Goal: Task Accomplishment & Management: Manage account settings

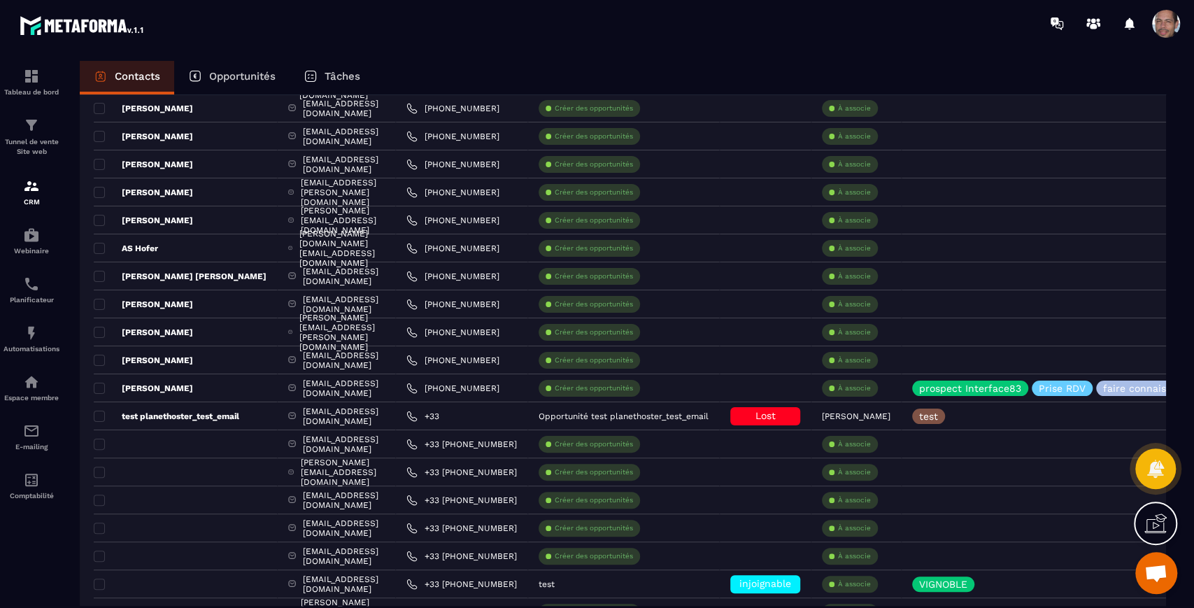
scroll to position [355, 0]
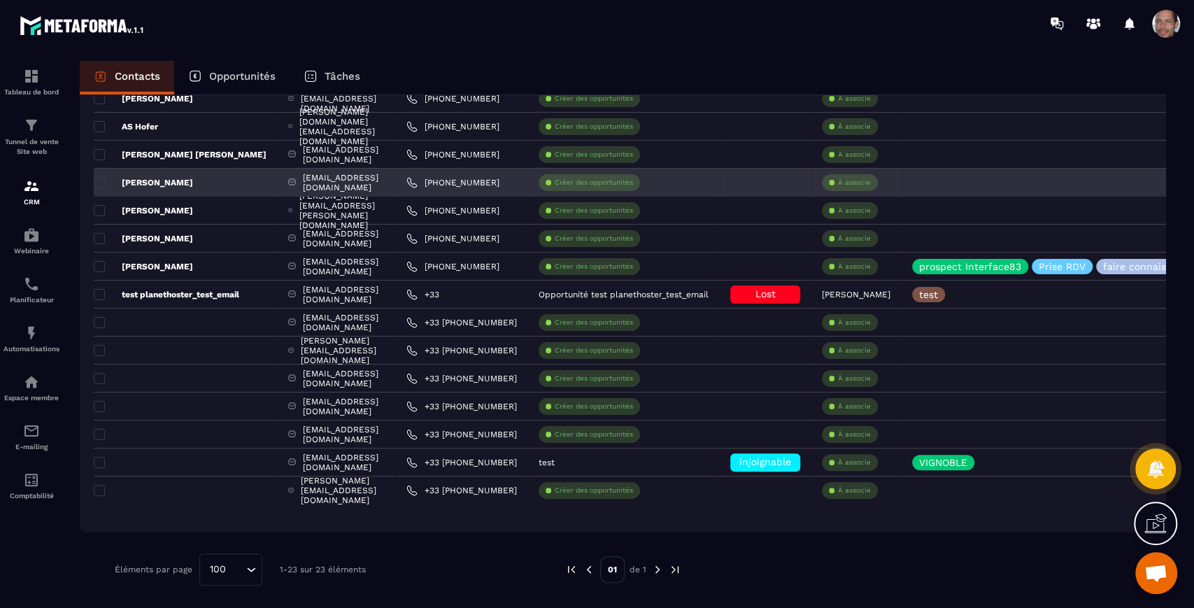
click at [228, 183] on div "[PERSON_NAME]" at bounding box center [186, 183] width 184 height 28
click at [332, 184] on div "[EMAIL_ADDRESS][DOMAIN_NAME]" at bounding box center [337, 183] width 118 height 28
click at [224, 178] on div "[PERSON_NAME]" at bounding box center [186, 183] width 184 height 28
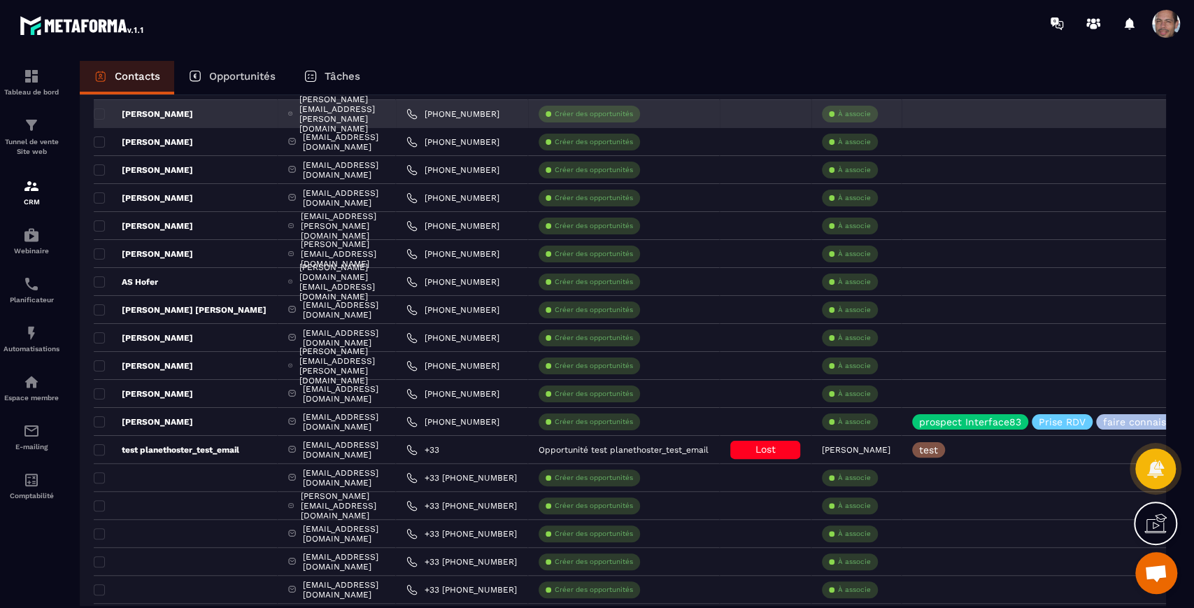
scroll to position [122, 0]
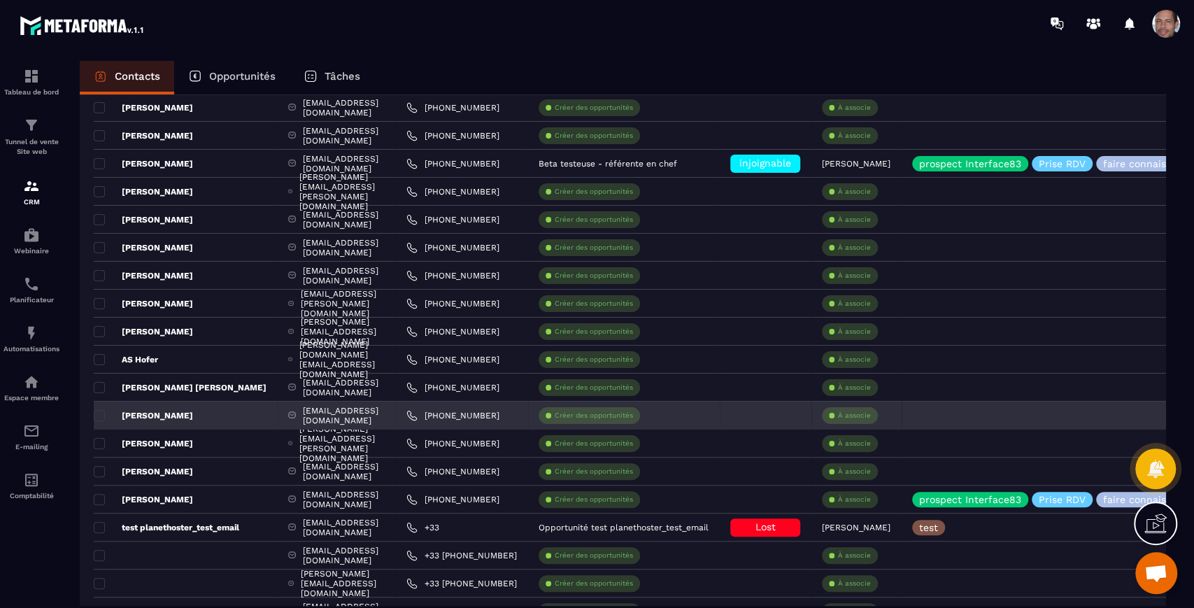
click at [155, 413] on p "[PERSON_NAME]" at bounding box center [143, 415] width 99 height 11
click at [143, 413] on p "[PERSON_NAME]" at bounding box center [143, 415] width 99 height 11
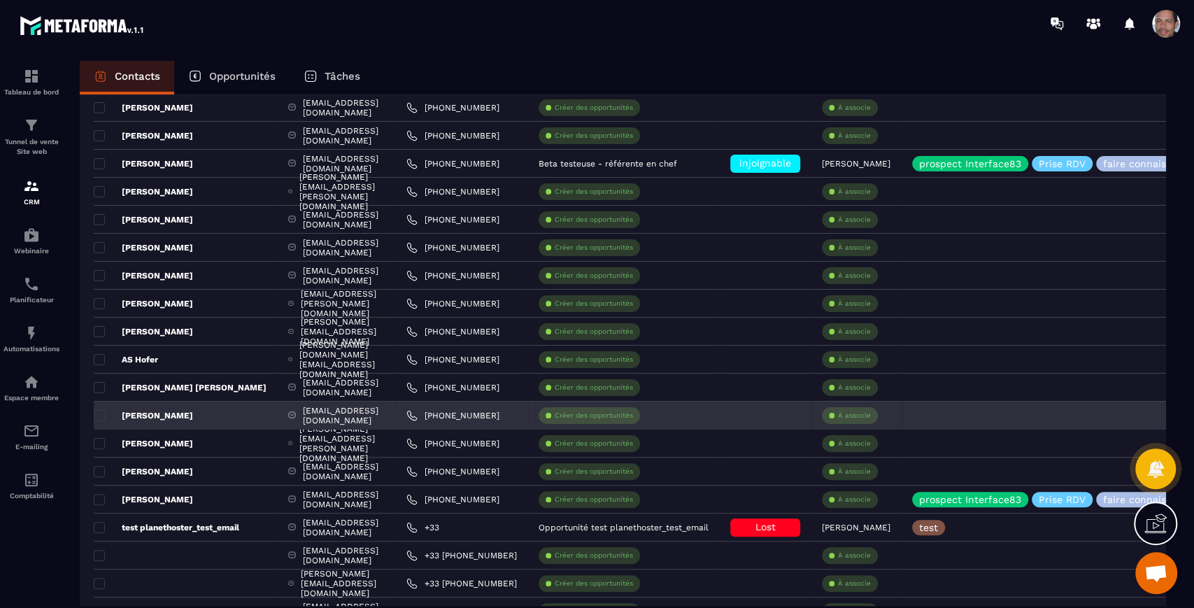
click at [187, 408] on div "[PERSON_NAME]" at bounding box center [186, 416] width 184 height 28
click at [104, 416] on span at bounding box center [99, 415] width 11 height 11
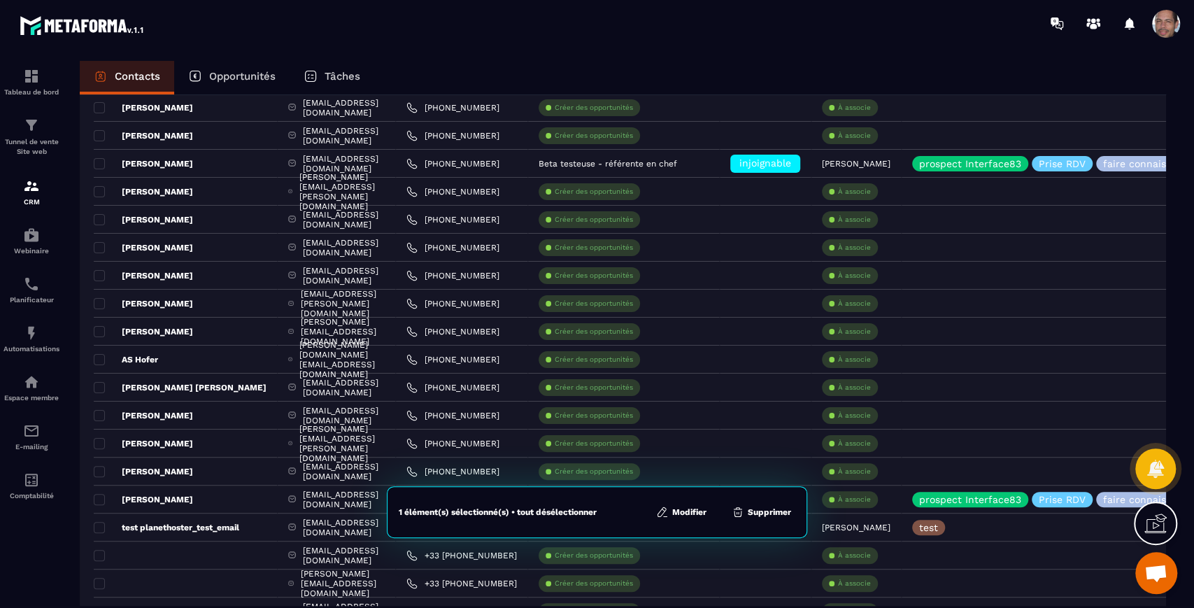
click at [698, 509] on button "Modifier" at bounding box center [681, 512] width 59 height 14
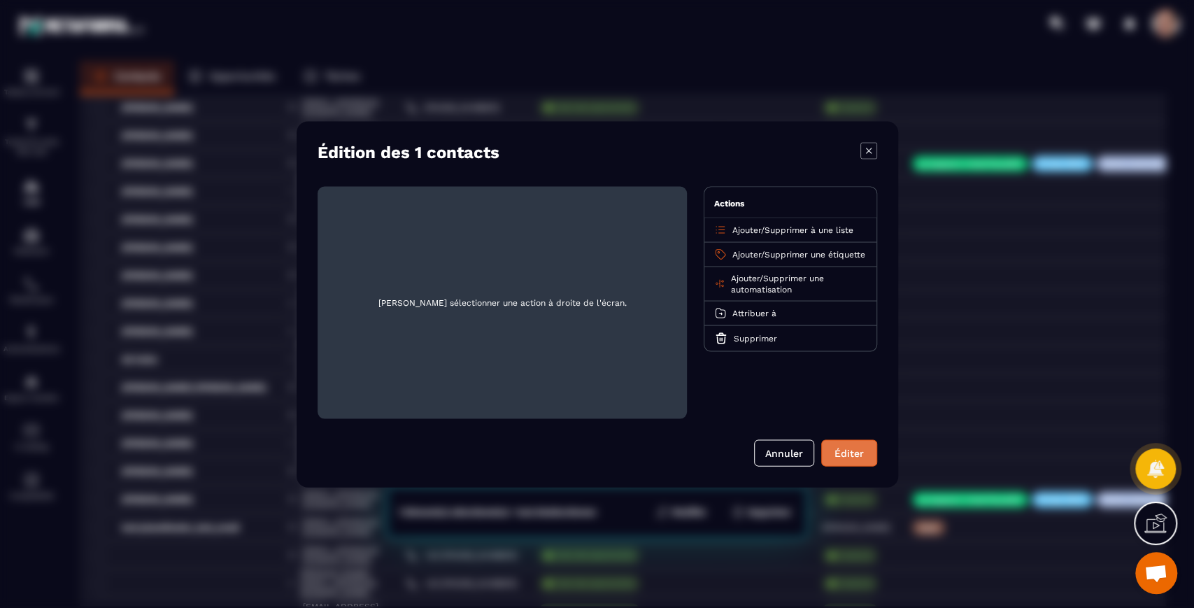
click at [853, 458] on button "Éditer" at bounding box center [849, 452] width 56 height 27
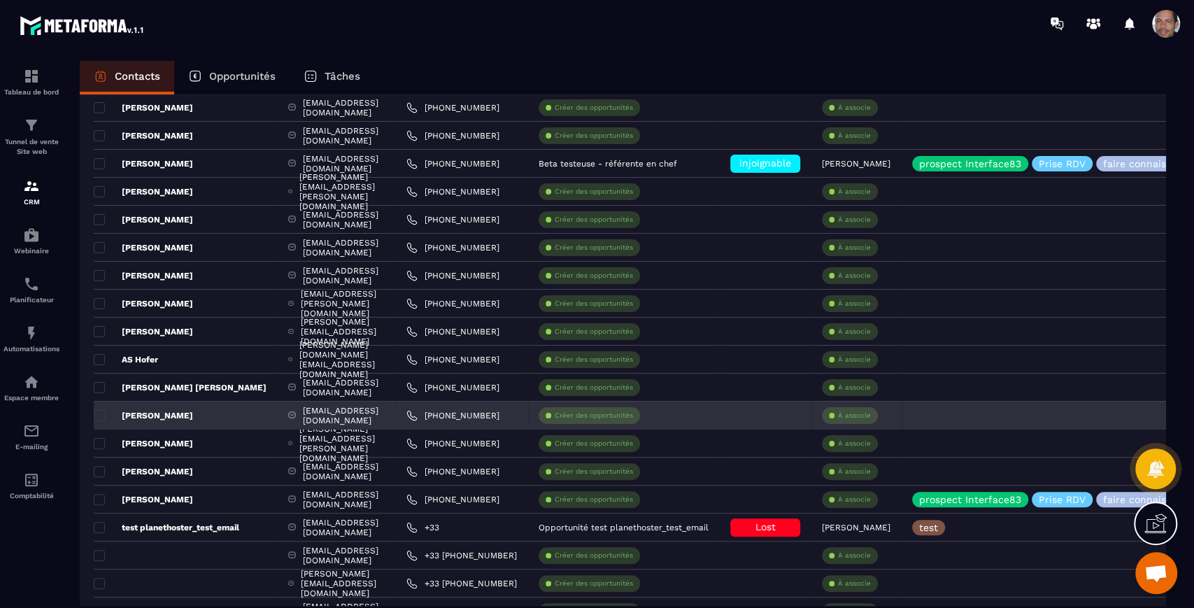
click at [178, 417] on p "[PERSON_NAME]" at bounding box center [143, 415] width 99 height 11
click at [105, 413] on p "[PERSON_NAME]" at bounding box center [143, 415] width 99 height 11
click at [101, 411] on span at bounding box center [99, 415] width 11 height 11
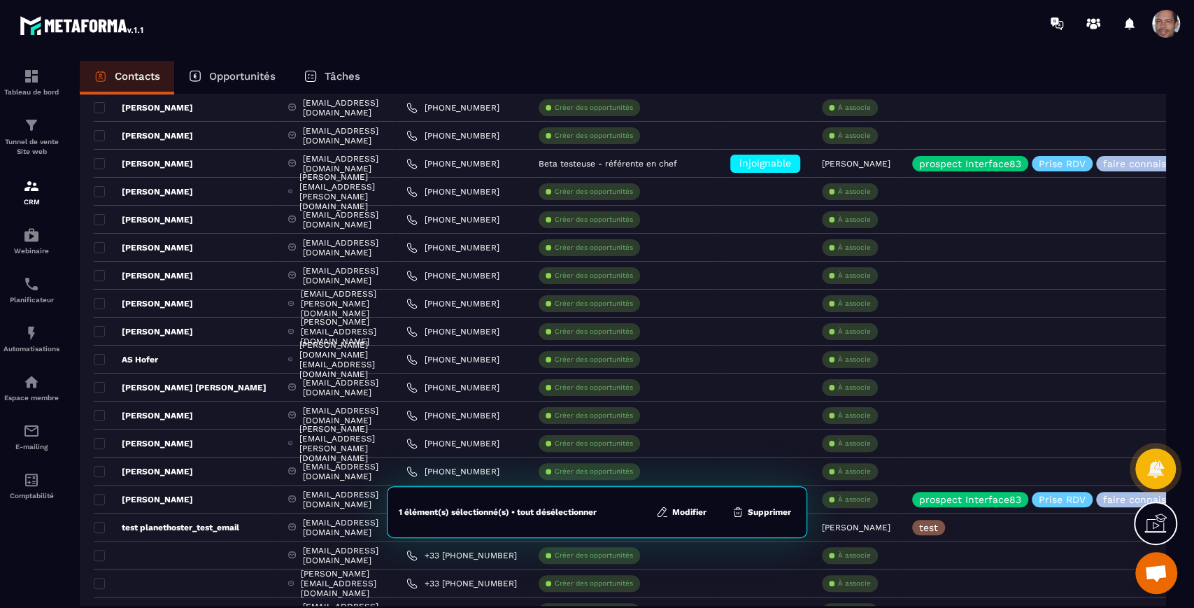
click at [688, 513] on button "Modifier" at bounding box center [681, 512] width 59 height 14
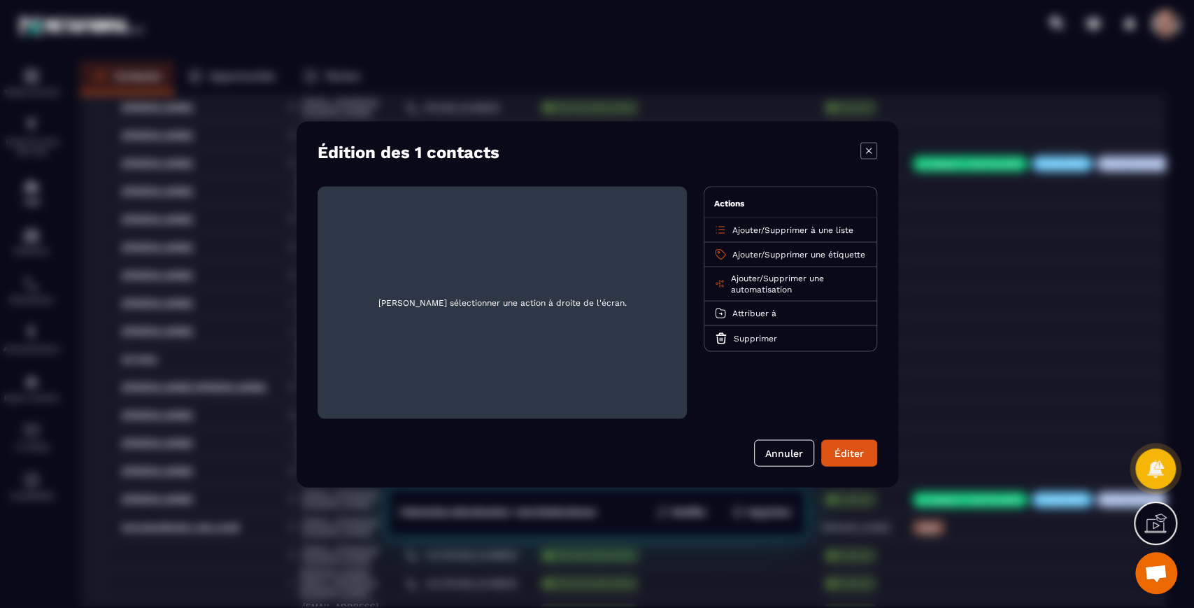
click at [548, 301] on span "[PERSON_NAME] sélectionner une action à droite de l'écran." at bounding box center [502, 302] width 347 height 210
click at [791, 449] on button "Annuler" at bounding box center [784, 452] width 60 height 27
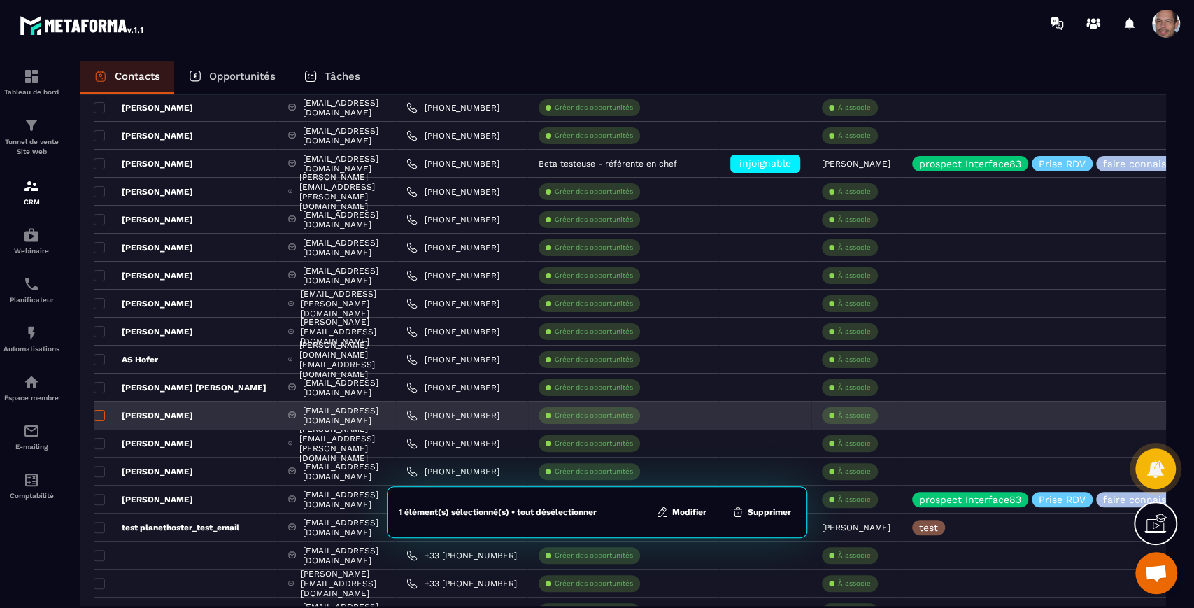
click at [99, 411] on span at bounding box center [99, 415] width 11 height 11
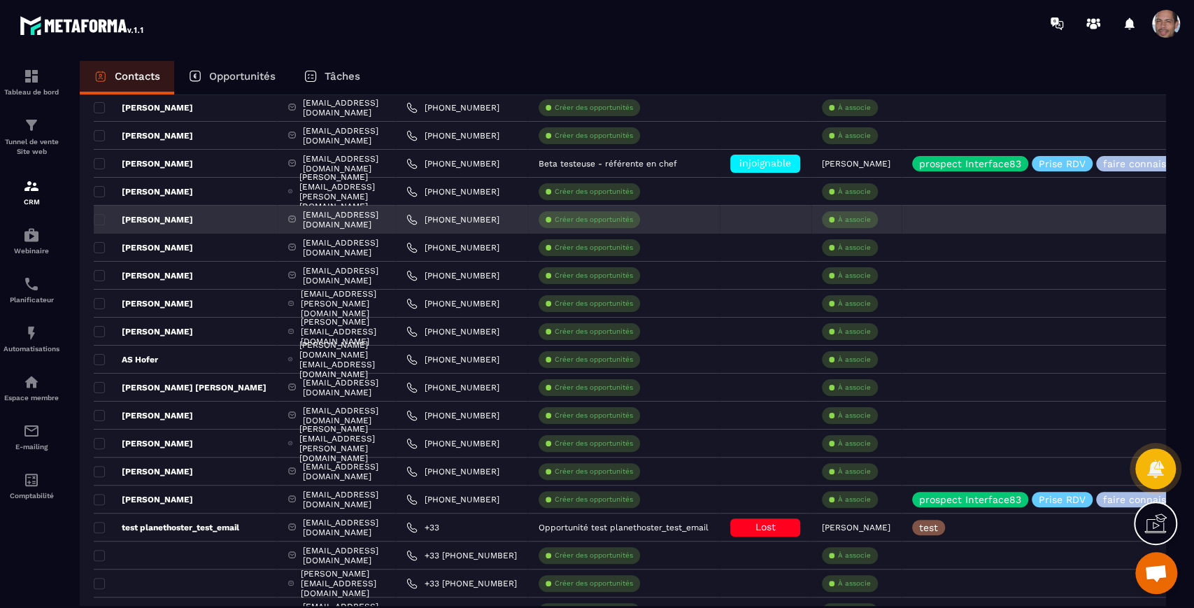
scroll to position [0, 0]
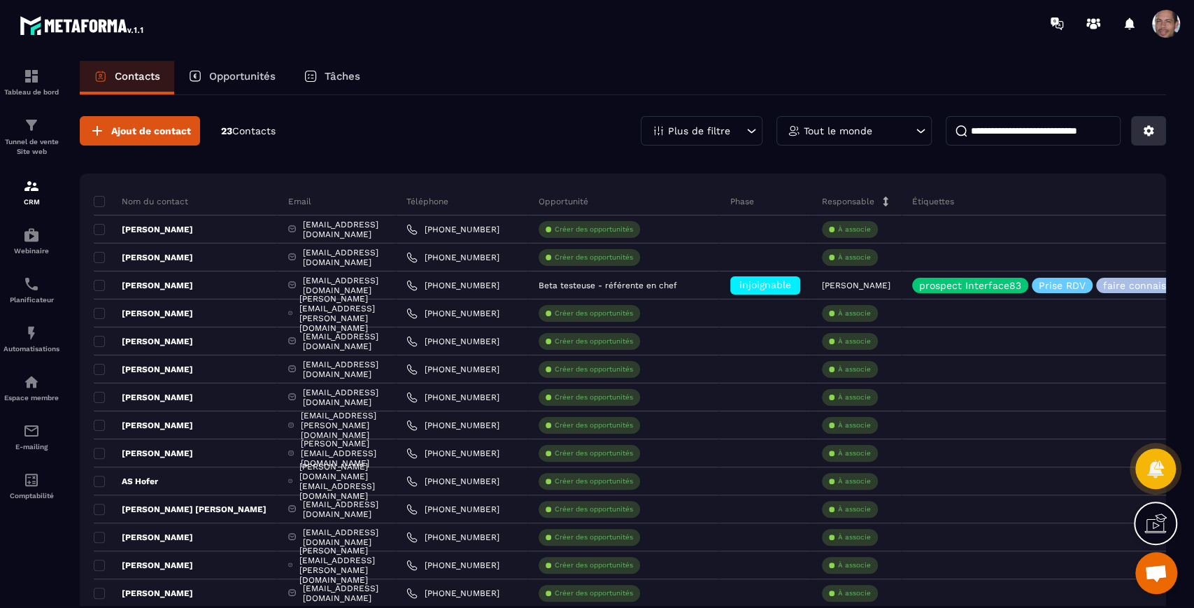
click at [1159, 127] on button at bounding box center [1148, 130] width 35 height 29
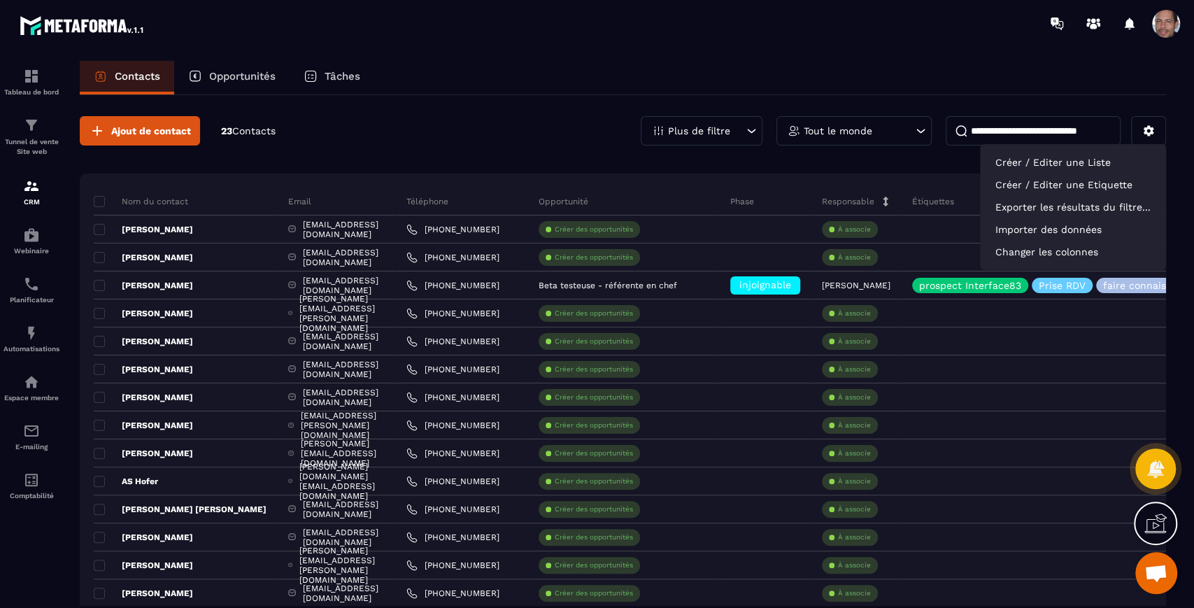
click at [300, 133] on div "Ajout de contact 23 Contacts Plus de filtre Tout le monde Créer / Editer une Li…" at bounding box center [623, 130] width 1086 height 29
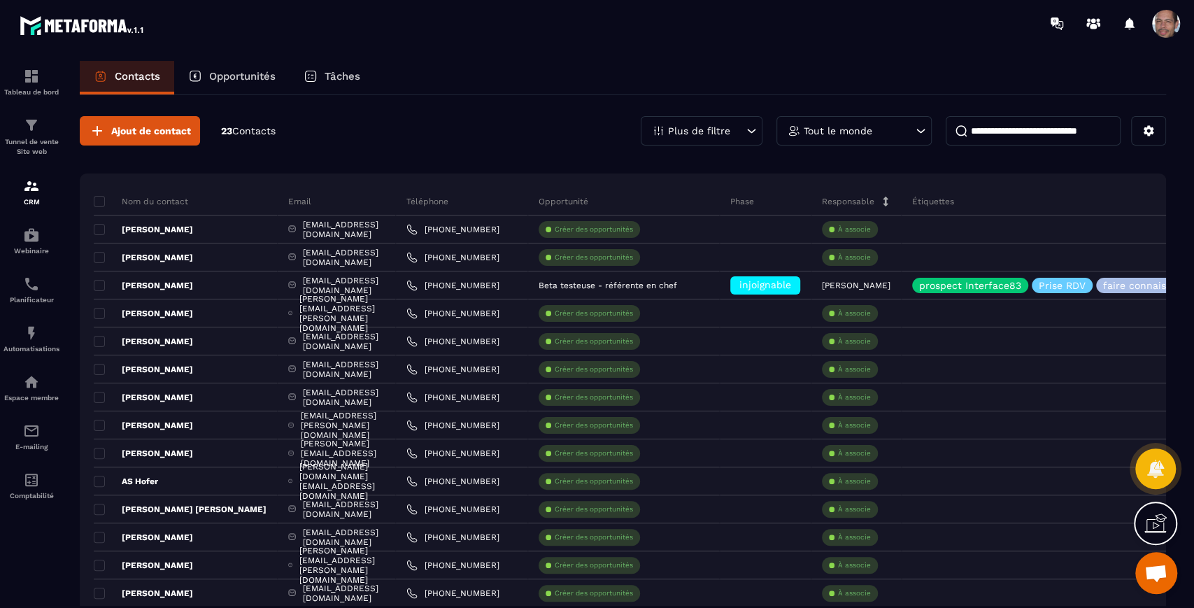
click at [255, 130] on span "Contacts" at bounding box center [253, 130] width 43 height 11
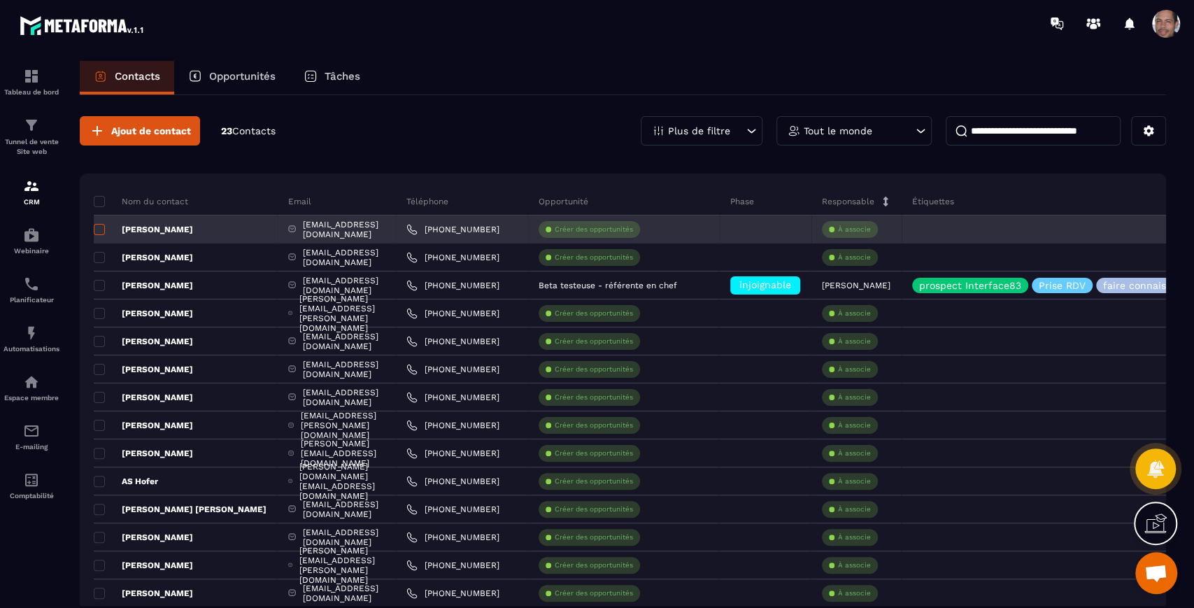
click at [99, 227] on span at bounding box center [99, 229] width 11 height 11
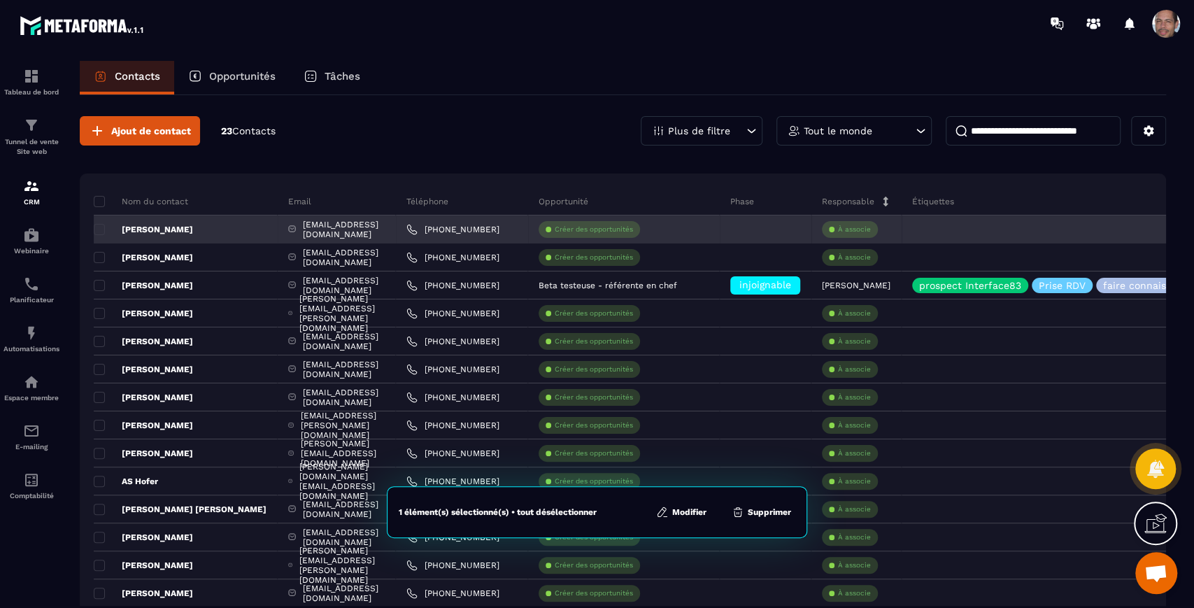
click at [811, 223] on div at bounding box center [766, 229] width 92 height 28
click at [312, 225] on div "[EMAIL_ADDRESS][DOMAIN_NAME]" at bounding box center [337, 229] width 118 height 28
drag, startPoint x: 221, startPoint y: 229, endPoint x: 213, endPoint y: 227, distance: 8.0
click at [213, 227] on div "[PERSON_NAME]" at bounding box center [186, 229] width 184 height 28
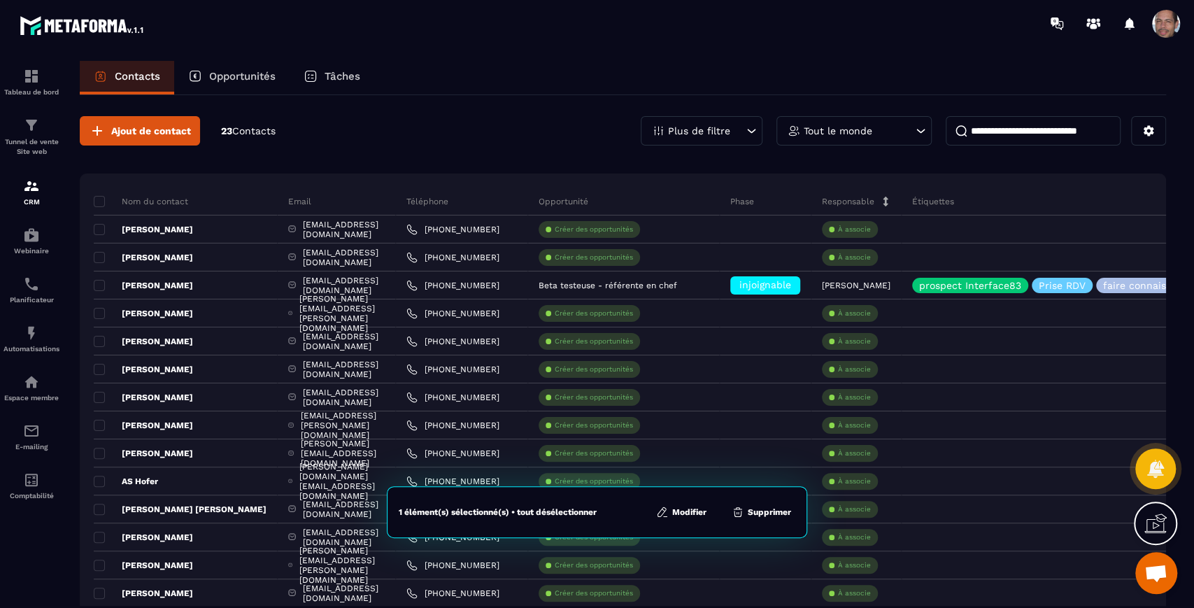
click at [260, 135] on span "Contacts" at bounding box center [253, 130] width 43 height 11
click at [224, 136] on p "23 Contacts" at bounding box center [248, 131] width 55 height 13
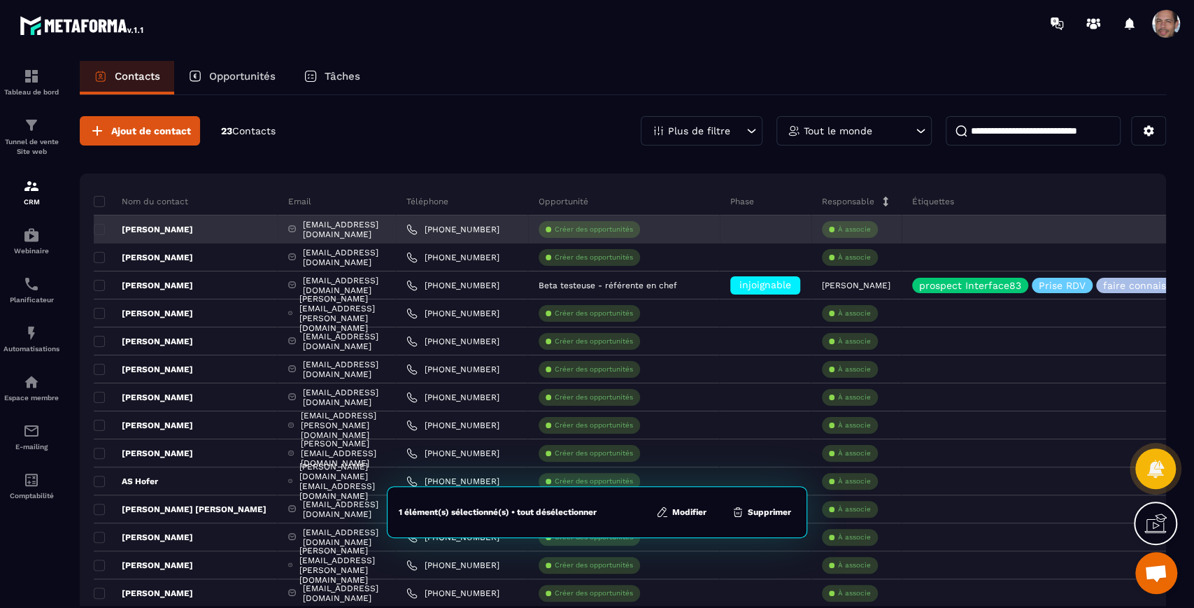
click at [222, 234] on div "[PERSON_NAME]" at bounding box center [186, 229] width 184 height 28
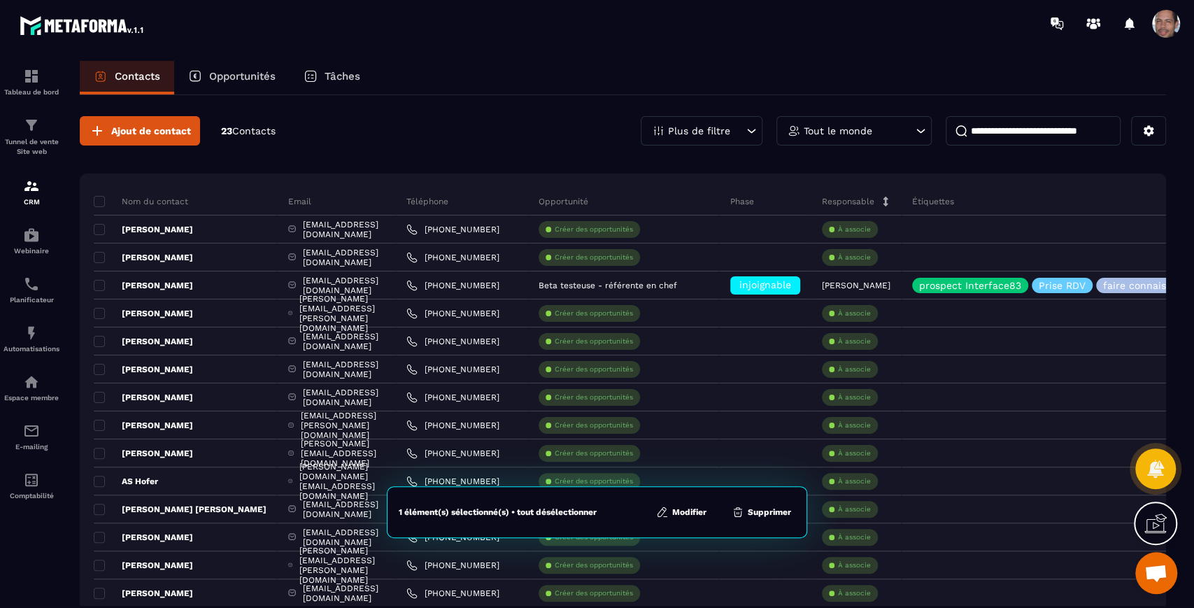
click at [691, 509] on button "Modifier" at bounding box center [681, 512] width 59 height 14
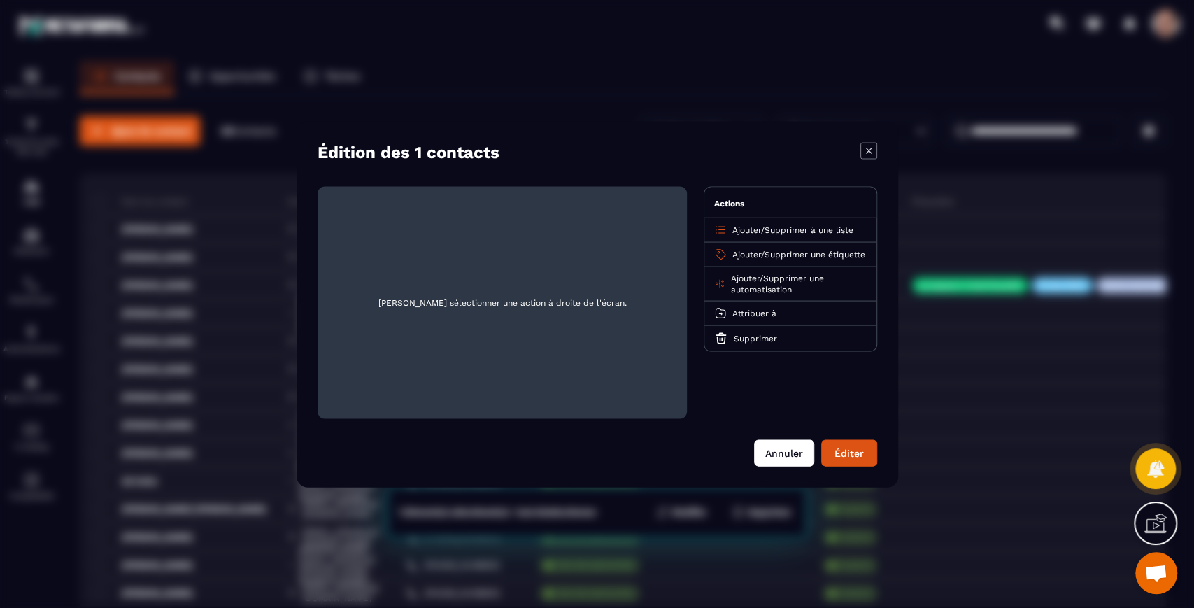
click at [789, 457] on button "Annuler" at bounding box center [784, 452] width 60 height 27
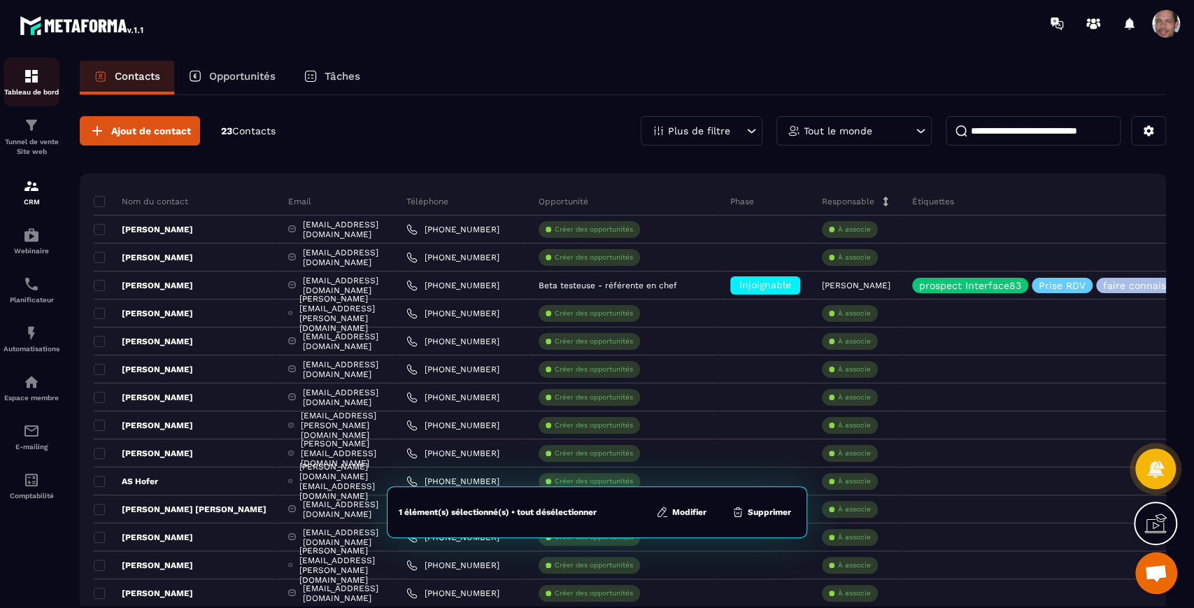
click at [31, 71] on img at bounding box center [31, 76] width 17 height 17
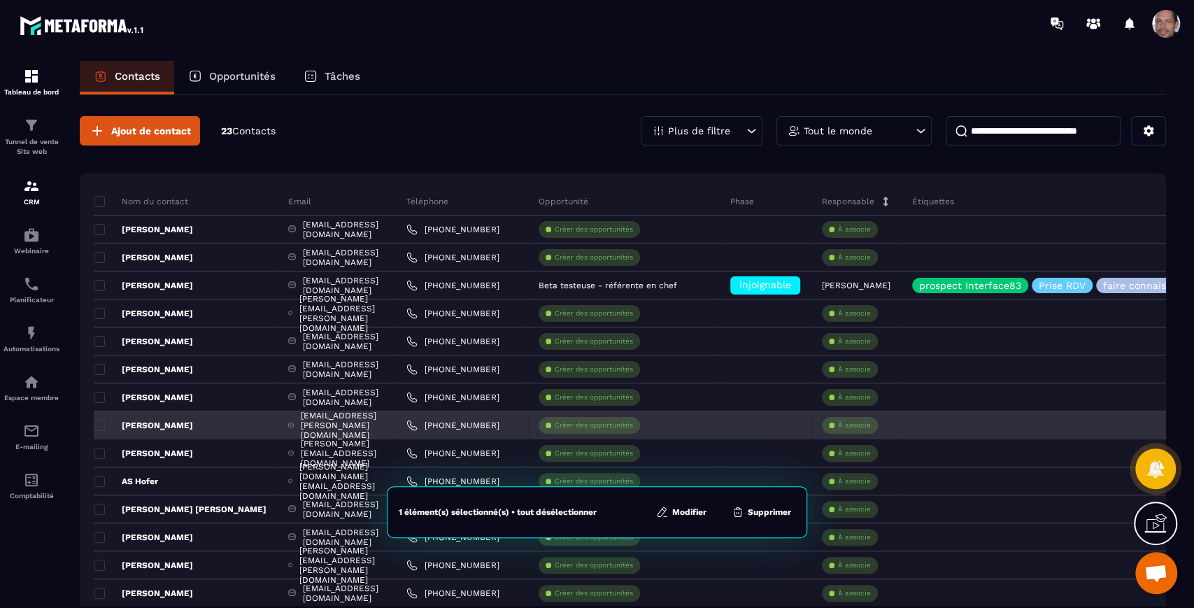
click at [720, 414] on div "Créer des opportunités" at bounding box center [624, 425] width 192 height 28
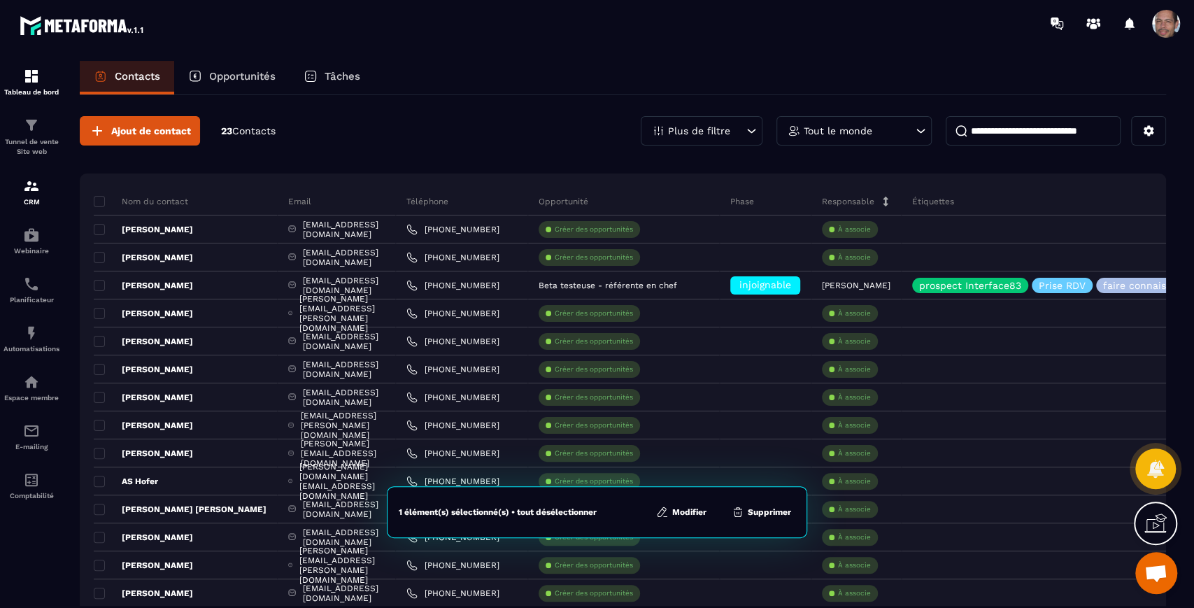
click at [691, 512] on button "Modifier" at bounding box center [681, 512] width 59 height 14
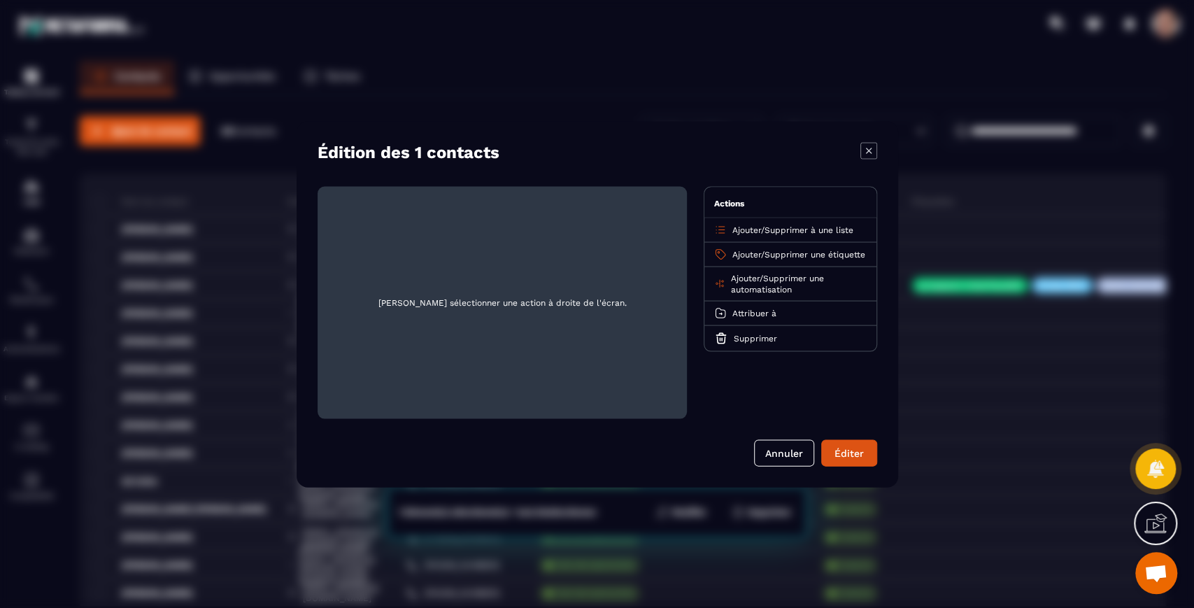
click at [783, 437] on div "[PERSON_NAME] sélectionner une action à droite de l'écran. Actions Ajouter / Su…" at bounding box center [598, 326] width 560 height 280
click at [782, 444] on button "Annuler" at bounding box center [784, 452] width 60 height 27
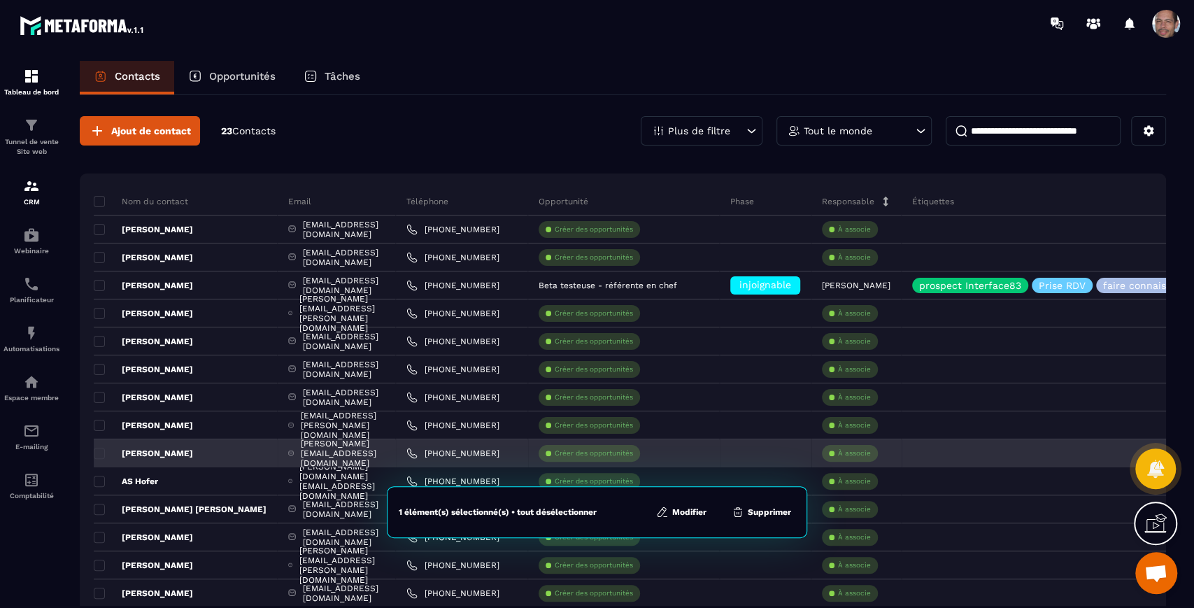
click at [720, 439] on div "Créer des opportunités" at bounding box center [624, 453] width 192 height 28
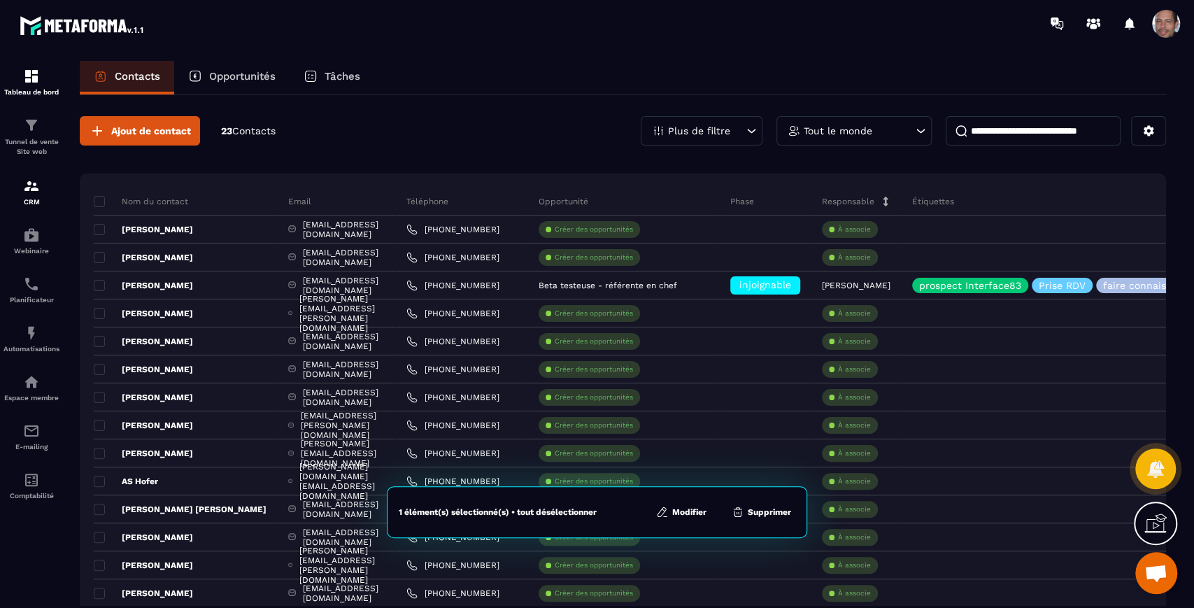
click at [91, 227] on div "Nom du contact Email Téléphone Opportunité Phase Responsable Étiquettes Liste D…" at bounding box center [623, 530] width 1086 height 714
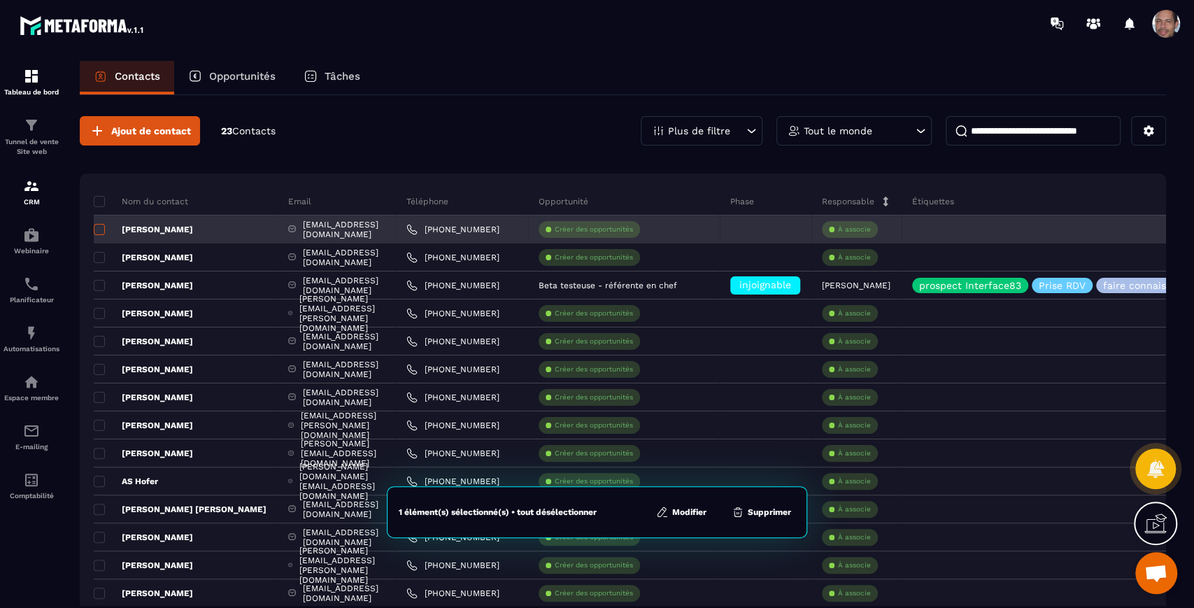
click at [95, 227] on span at bounding box center [99, 229] width 11 height 11
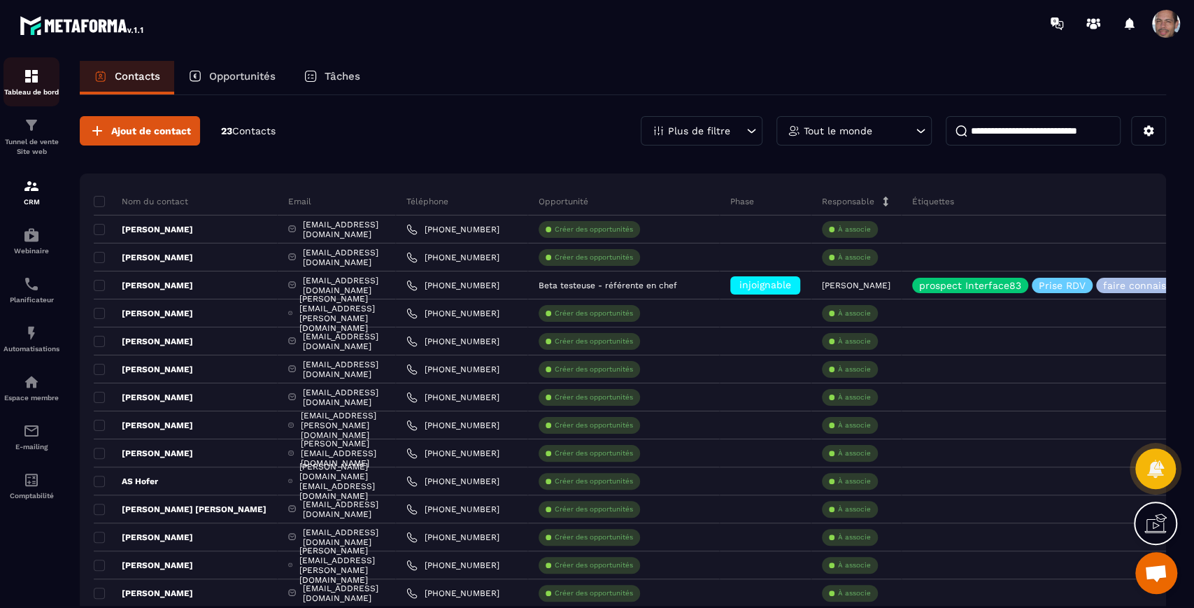
click at [36, 72] on img at bounding box center [31, 76] width 17 height 17
click at [42, 139] on p "Tunnel de vente Site web" at bounding box center [31, 147] width 56 height 20
